Goal: Task Accomplishment & Management: Manage account settings

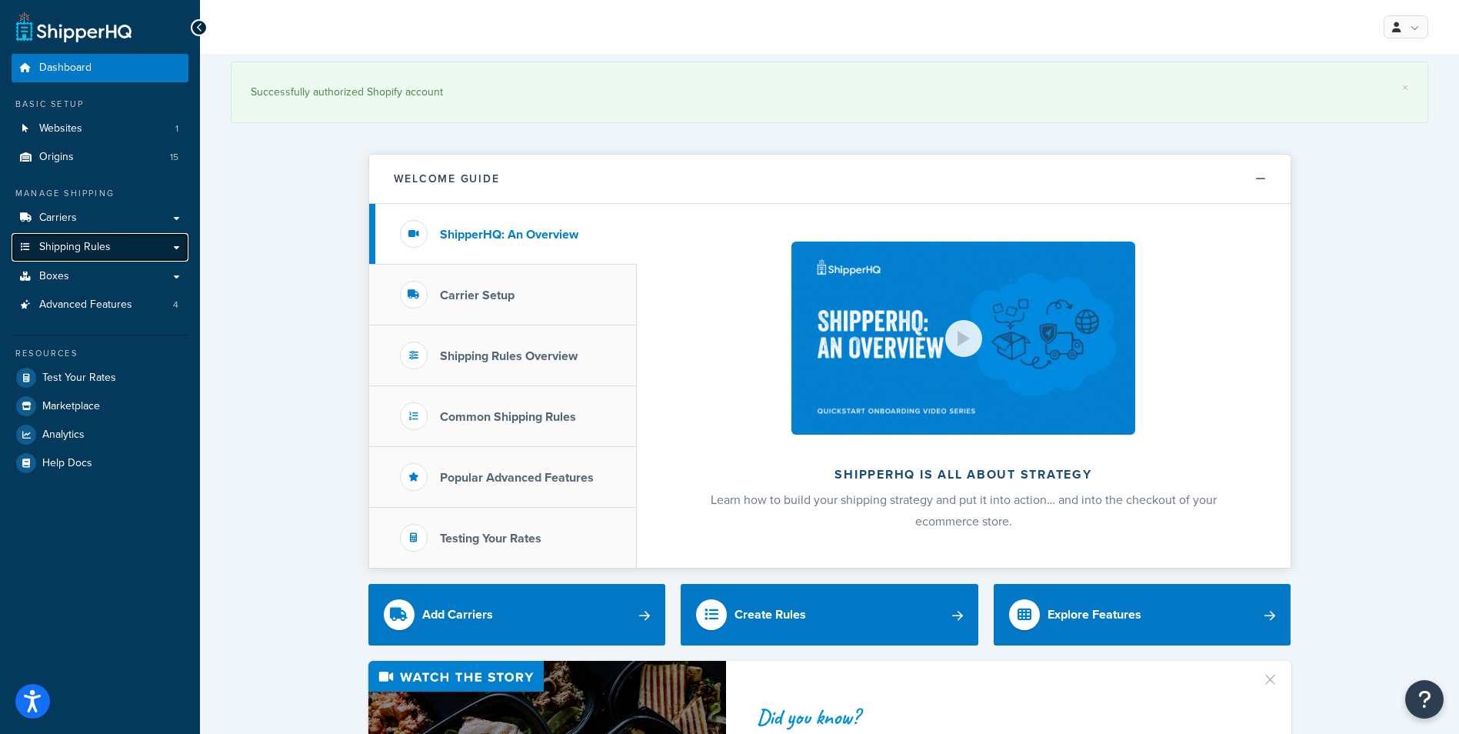
click at [94, 251] on span "Shipping Rules" at bounding box center [75, 247] width 72 height 13
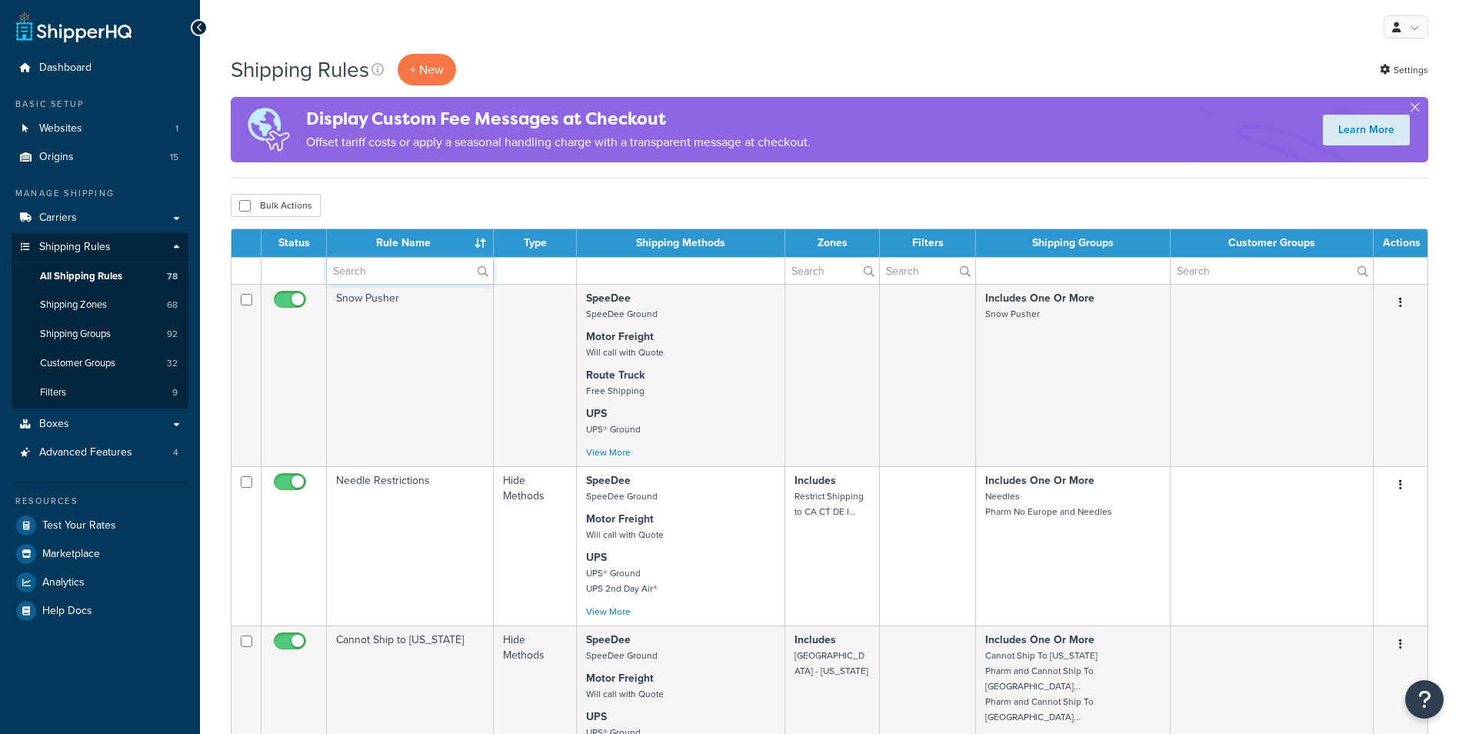
drag, startPoint x: 412, startPoint y: 275, endPoint x: 423, endPoint y: 269, distance: 12.4
click at [412, 275] on input "text" at bounding box center [410, 271] width 166 height 26
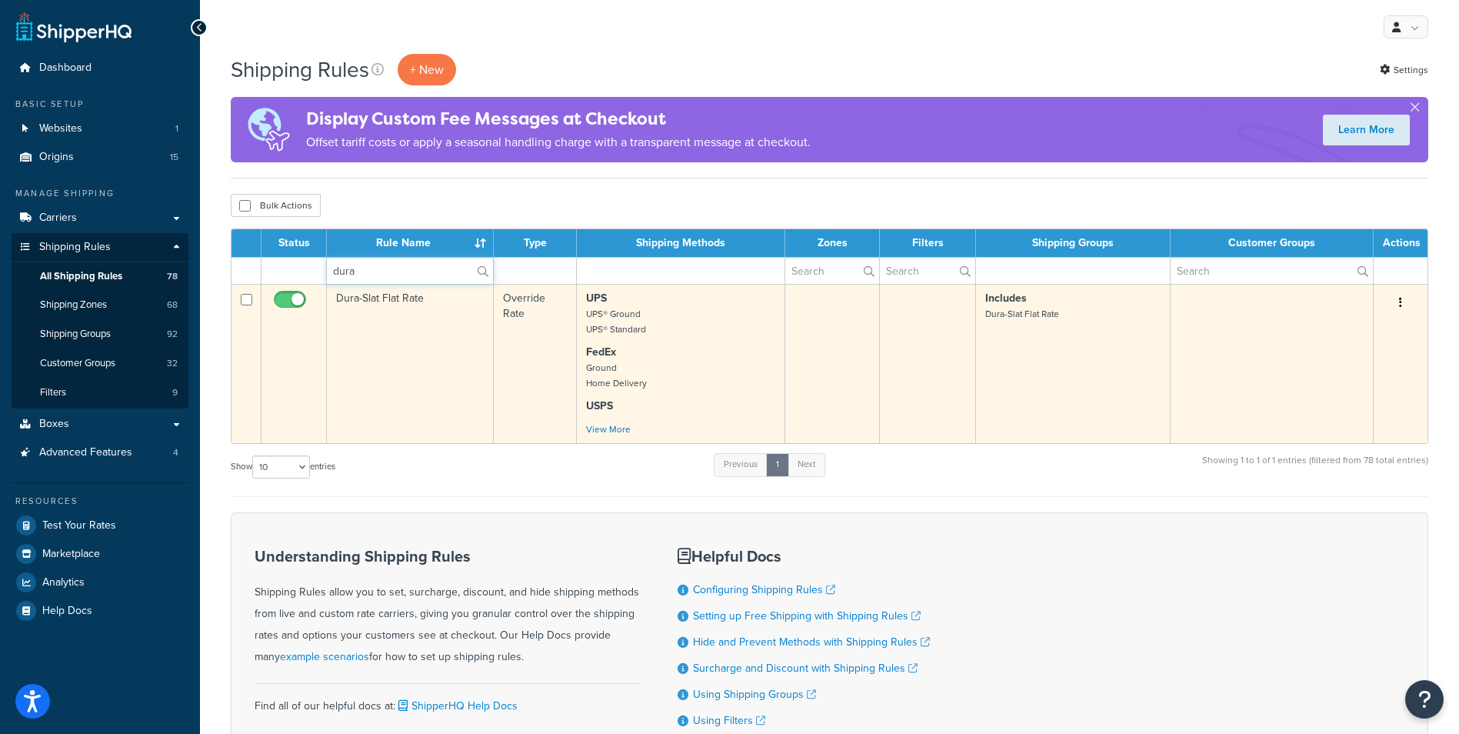
type input "dura"
click at [336, 331] on td "Dura-Slat Flat Rate" at bounding box center [410, 363] width 167 height 159
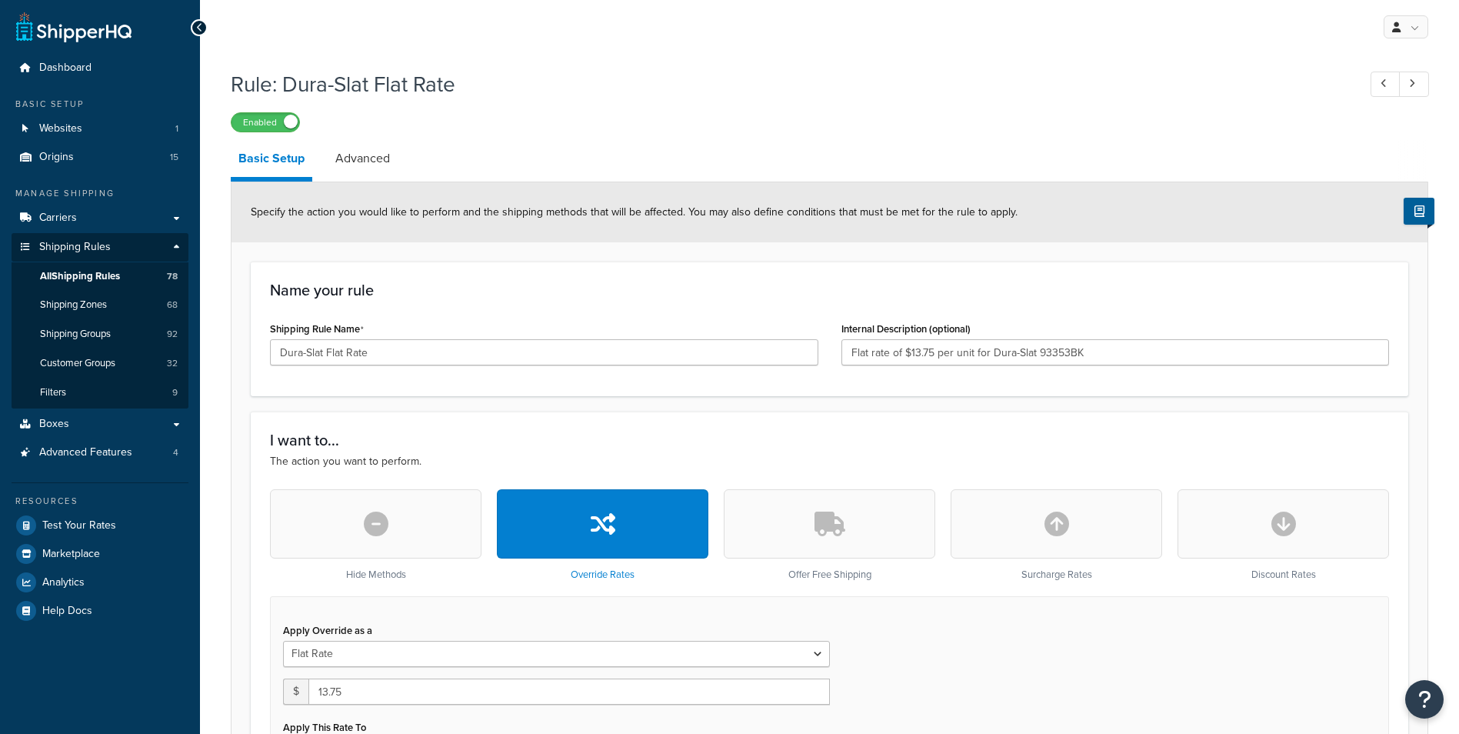
select select "ITEM"
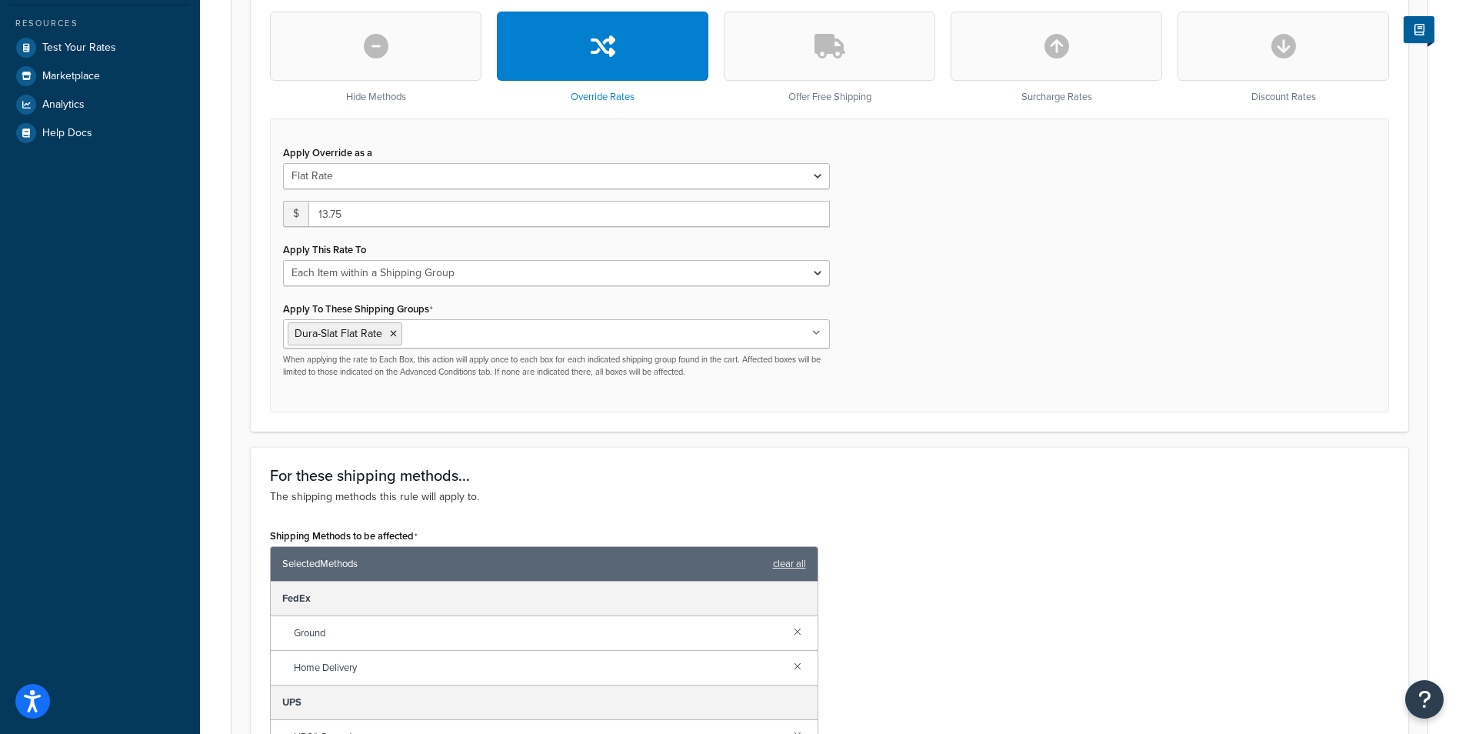
scroll to position [461, 0]
